Goal: Navigation & Orientation: Find specific page/section

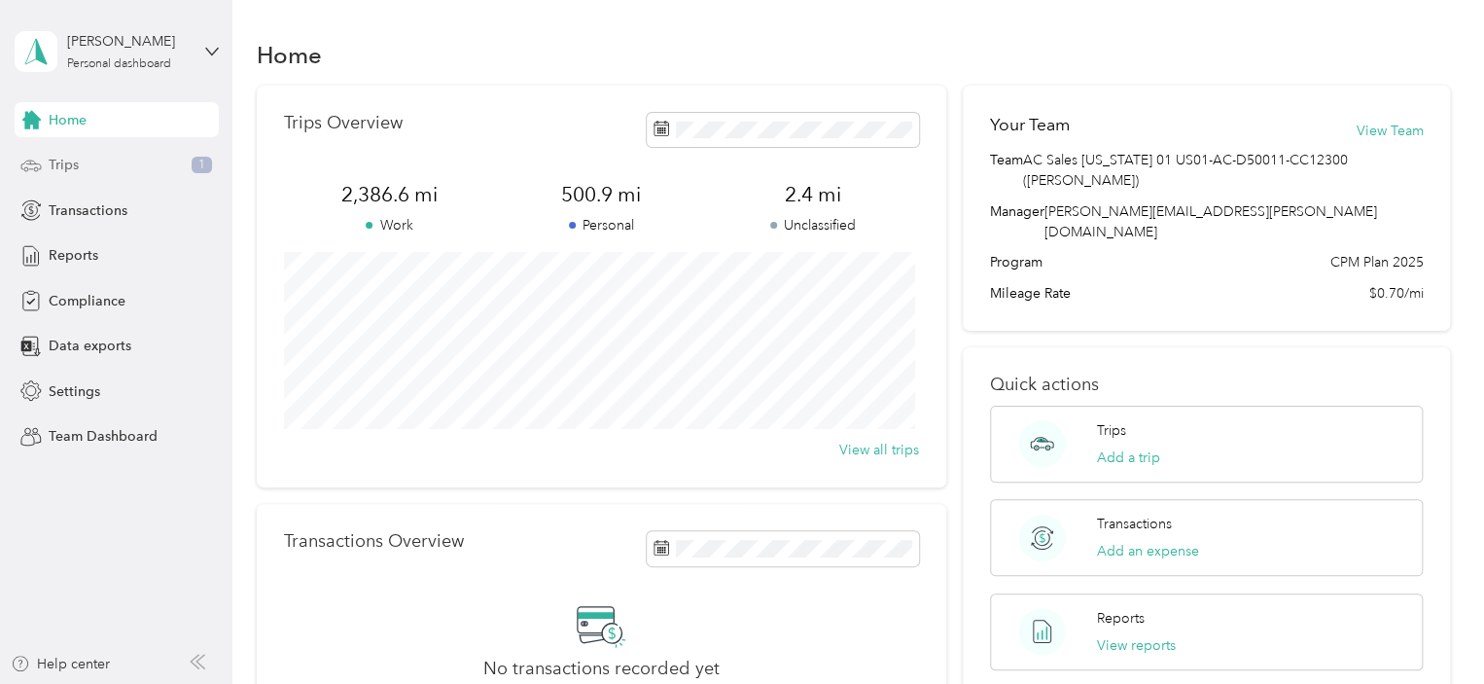
drag, startPoint x: 107, startPoint y: 171, endPoint x: 82, endPoint y: 158, distance: 28.7
click at [82, 158] on div "Trips 1" at bounding box center [117, 165] width 204 height 35
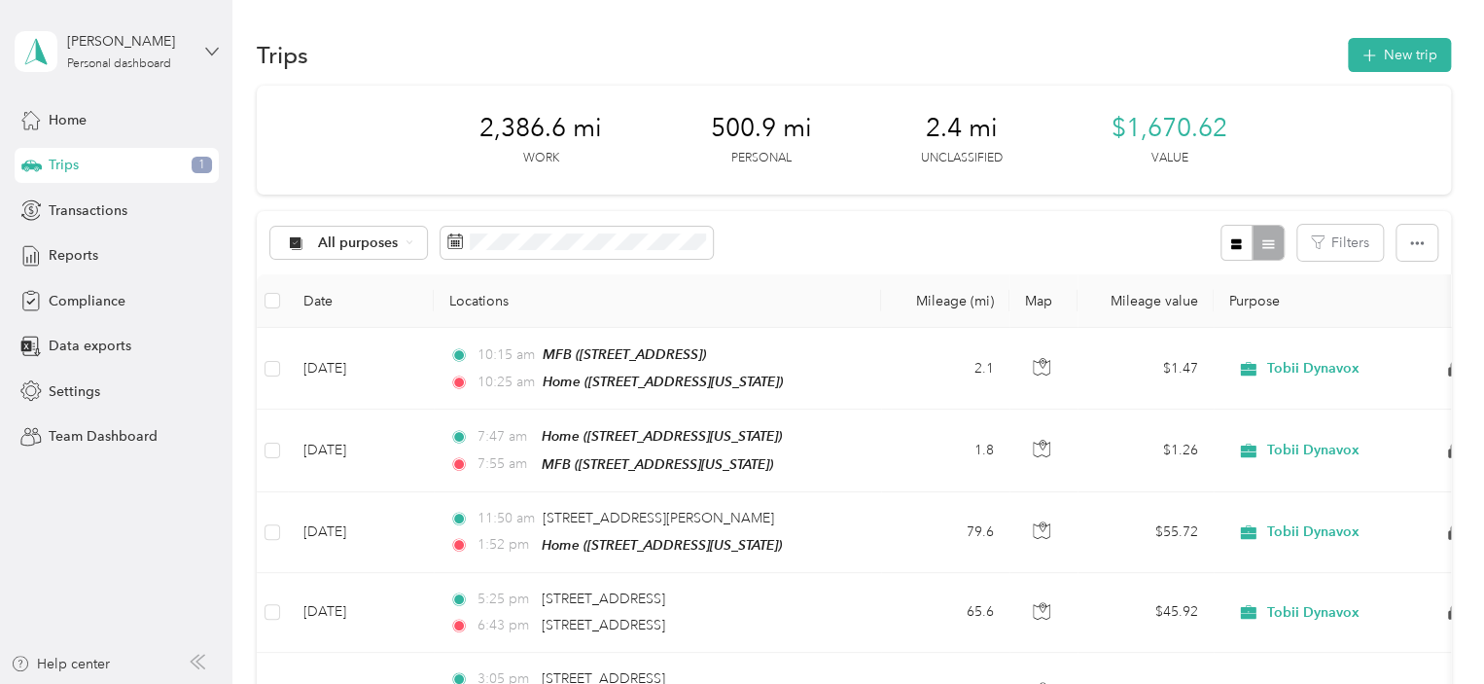
click at [212, 46] on icon at bounding box center [212, 52] width 14 height 14
click at [135, 161] on div "Team dashboard" at bounding box center [329, 160] width 602 height 34
